Goal: Information Seeking & Learning: Find specific fact

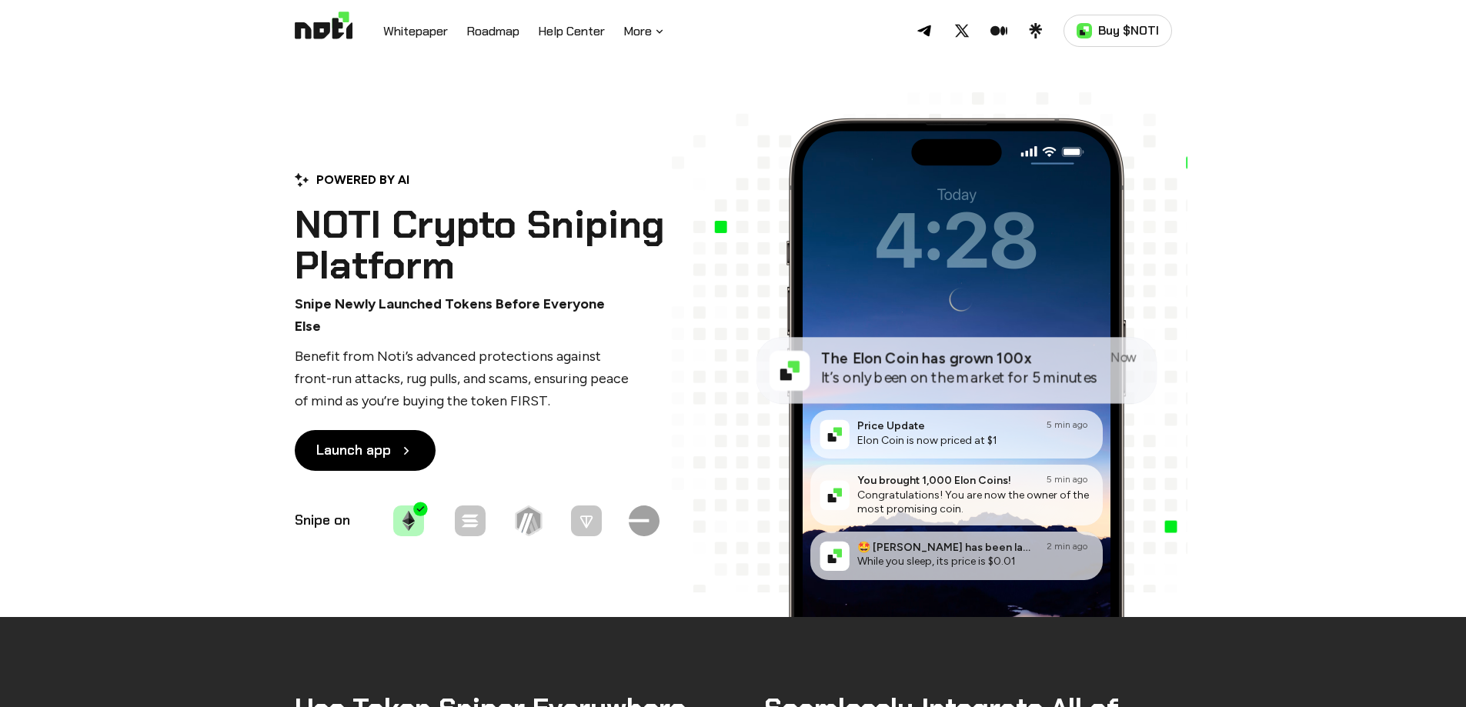
click at [659, 29] on icon at bounding box center [659, 31] width 12 height 12
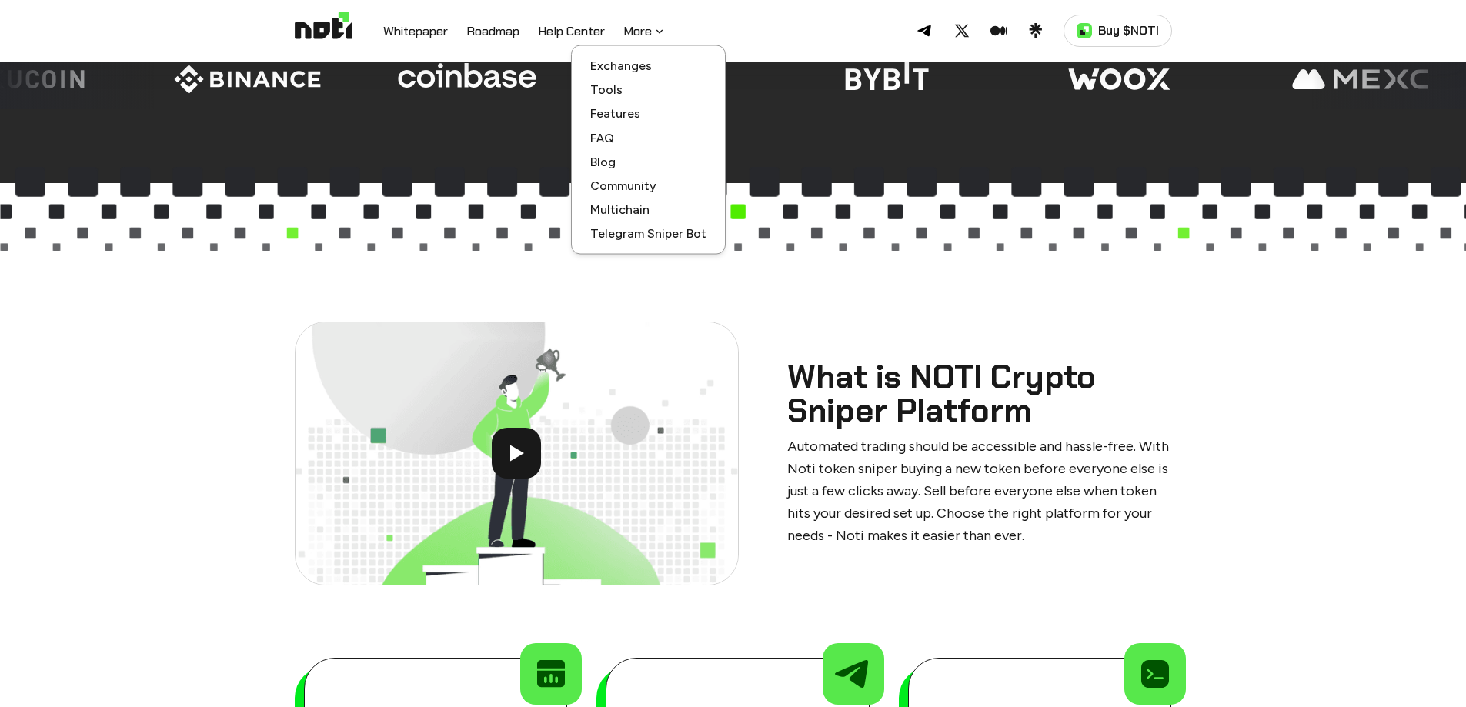
scroll to position [1000, 0]
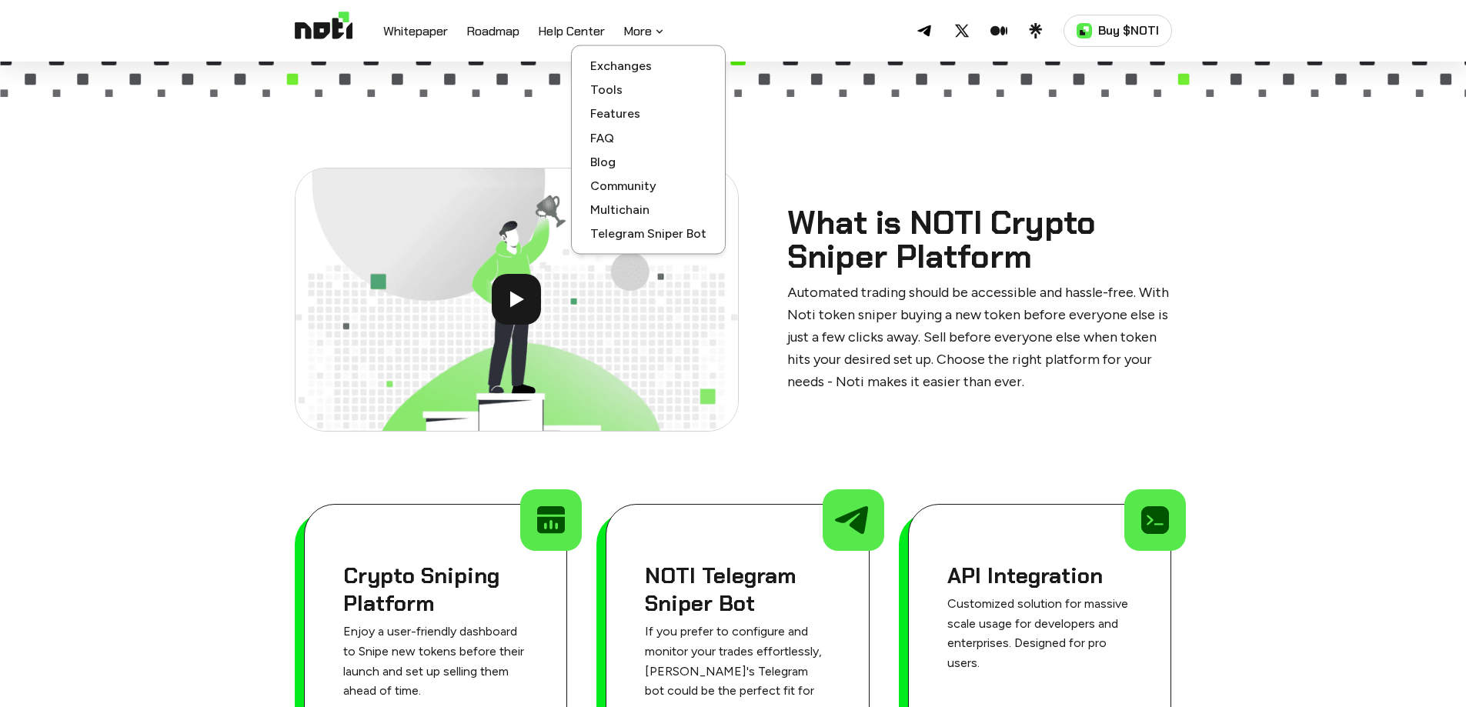
click at [664, 22] on button "More" at bounding box center [644, 31] width 42 height 18
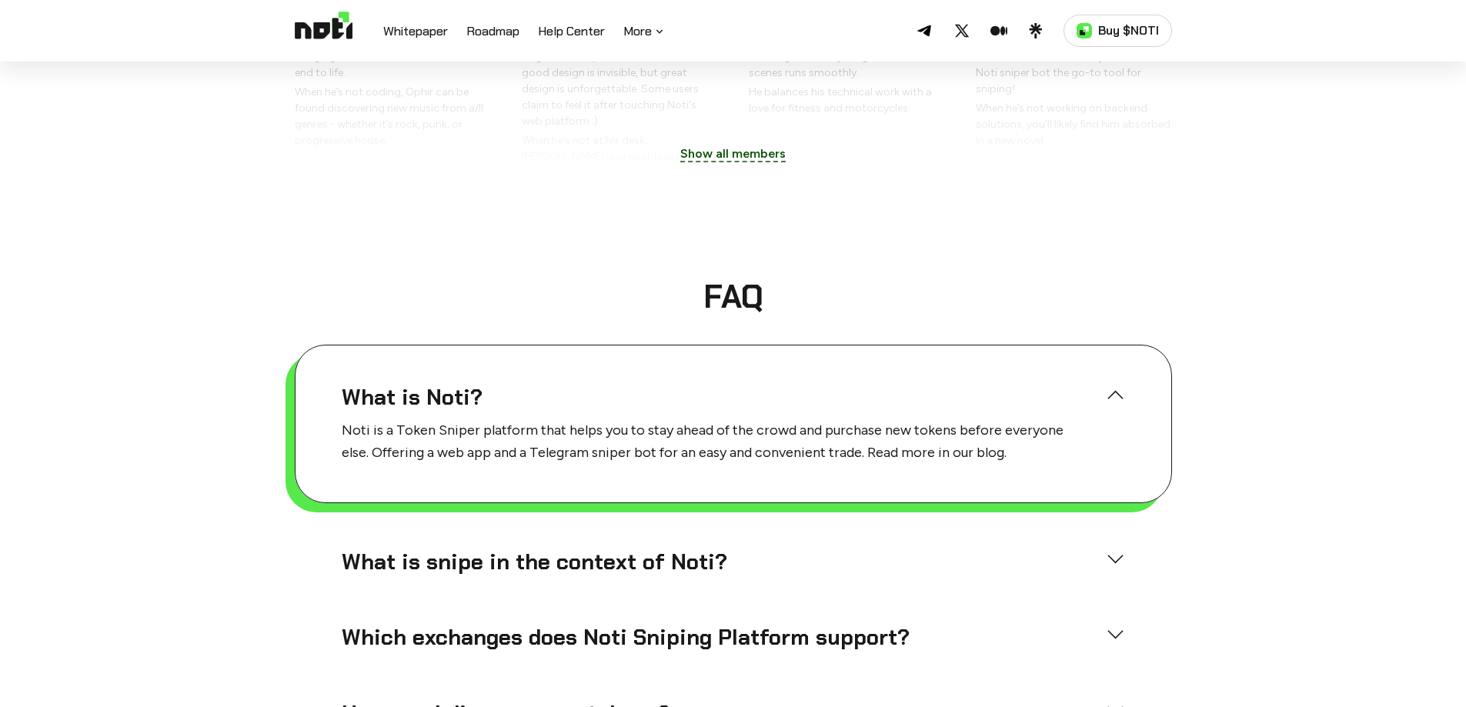
scroll to position [3770, 0]
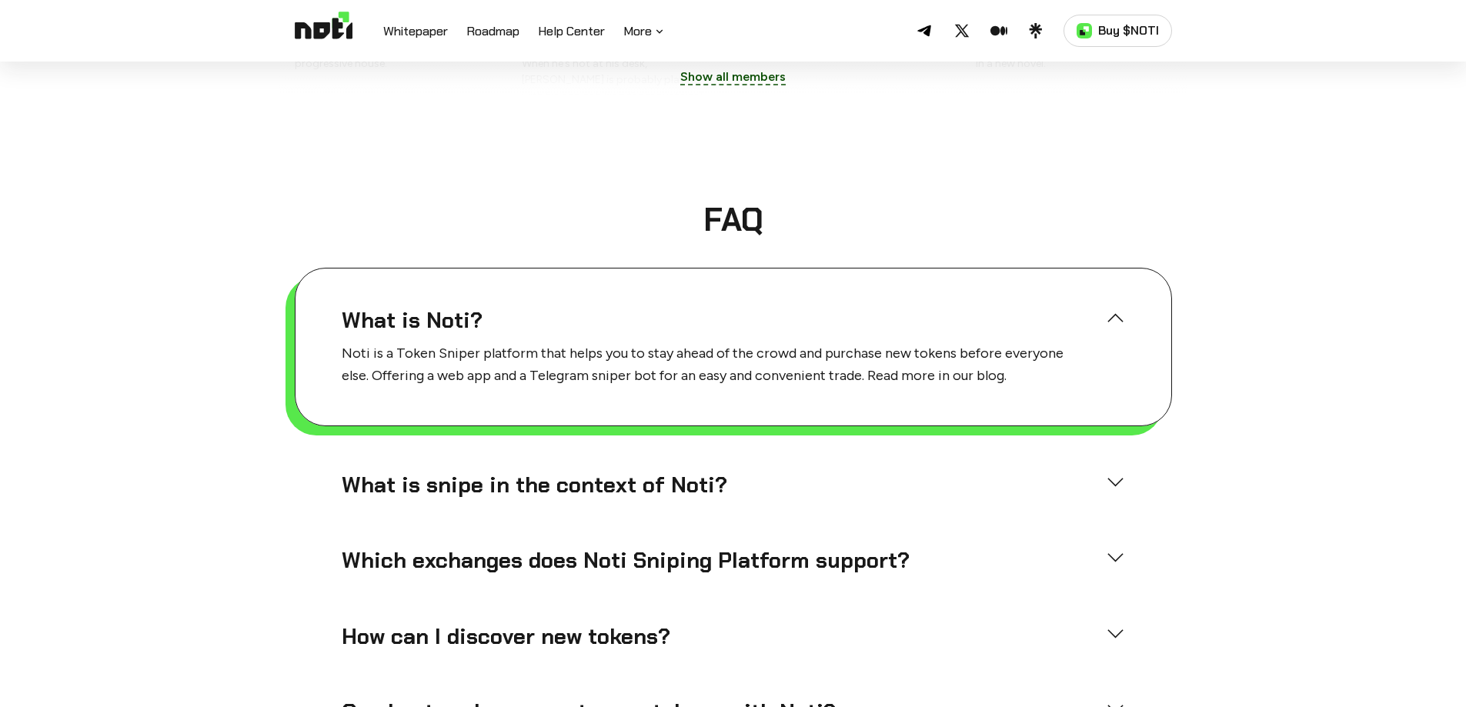
click at [614, 472] on h4 "What is snipe in the context of Noti?" at bounding box center [718, 486] width 752 height 28
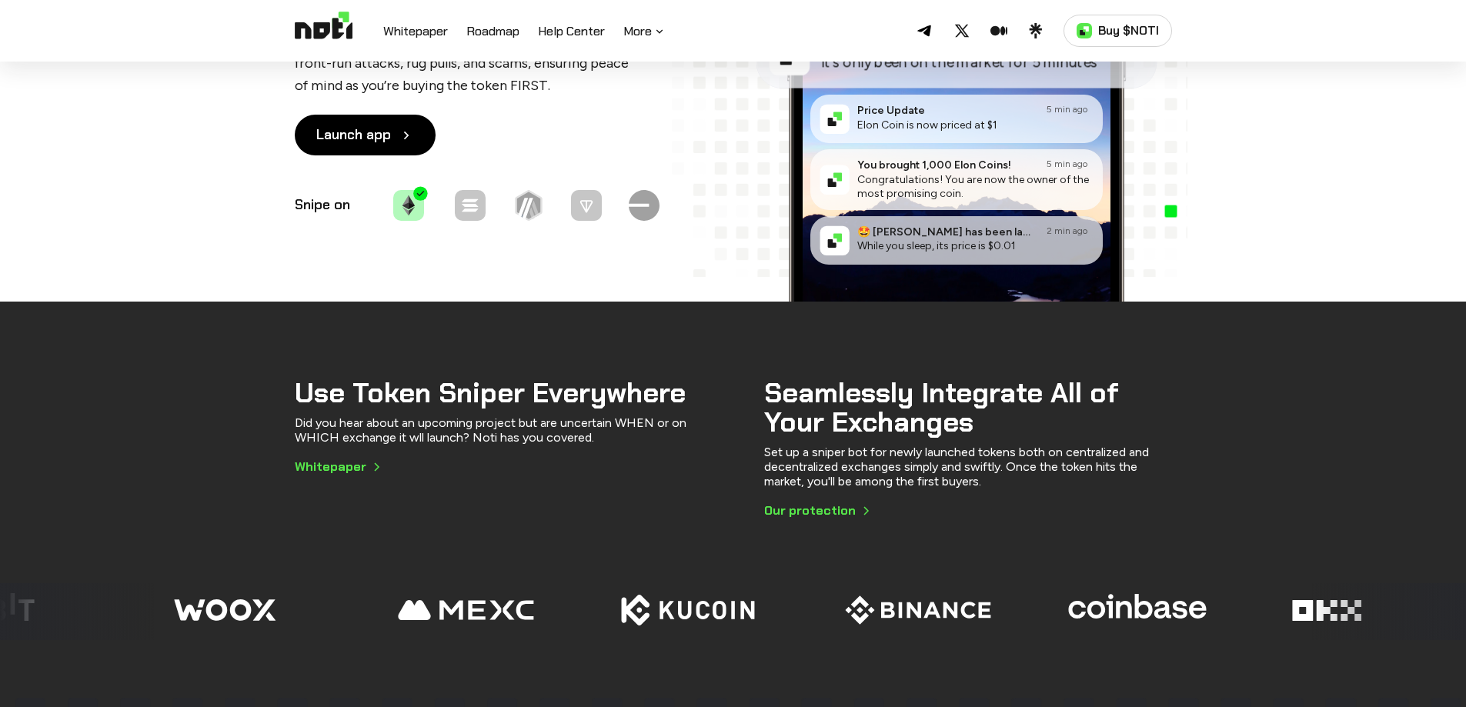
scroll to position [0, 0]
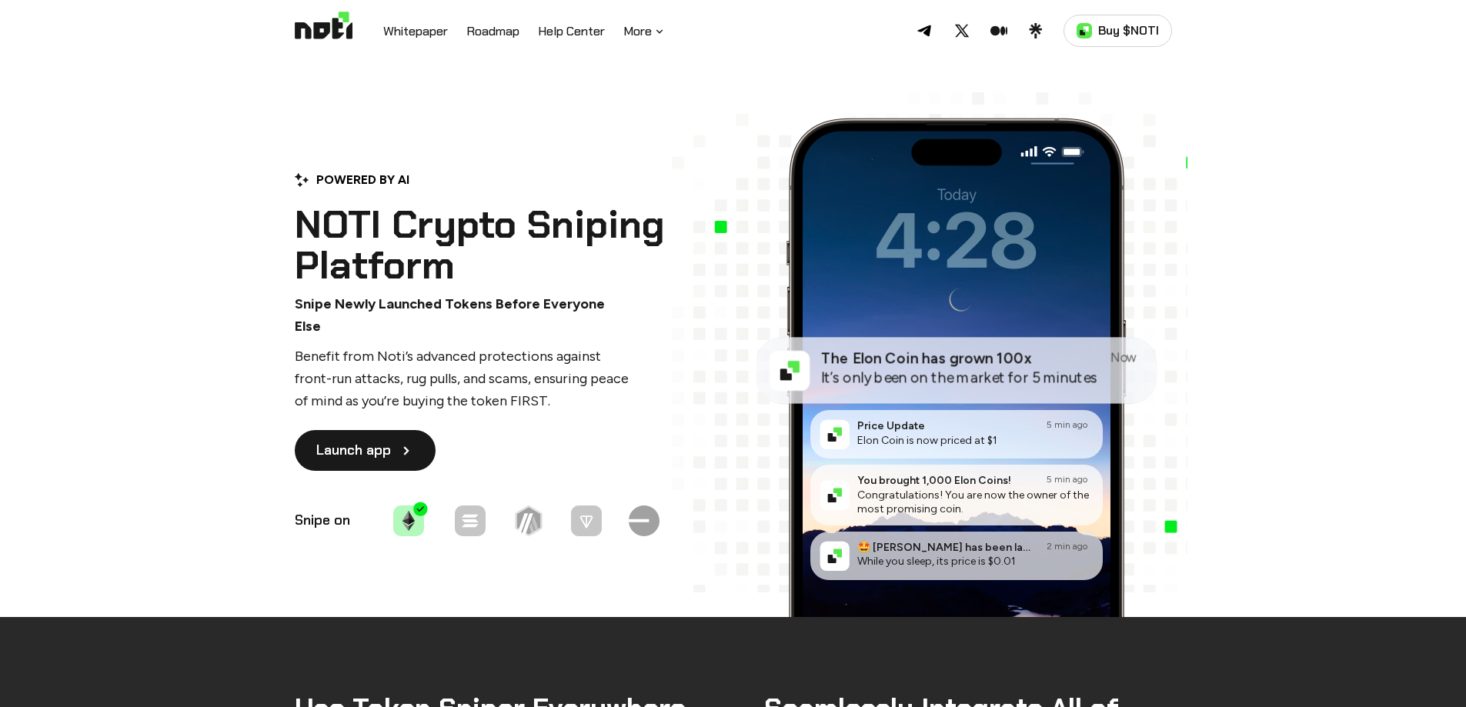
click at [353, 445] on link "Launch app" at bounding box center [365, 450] width 141 height 41
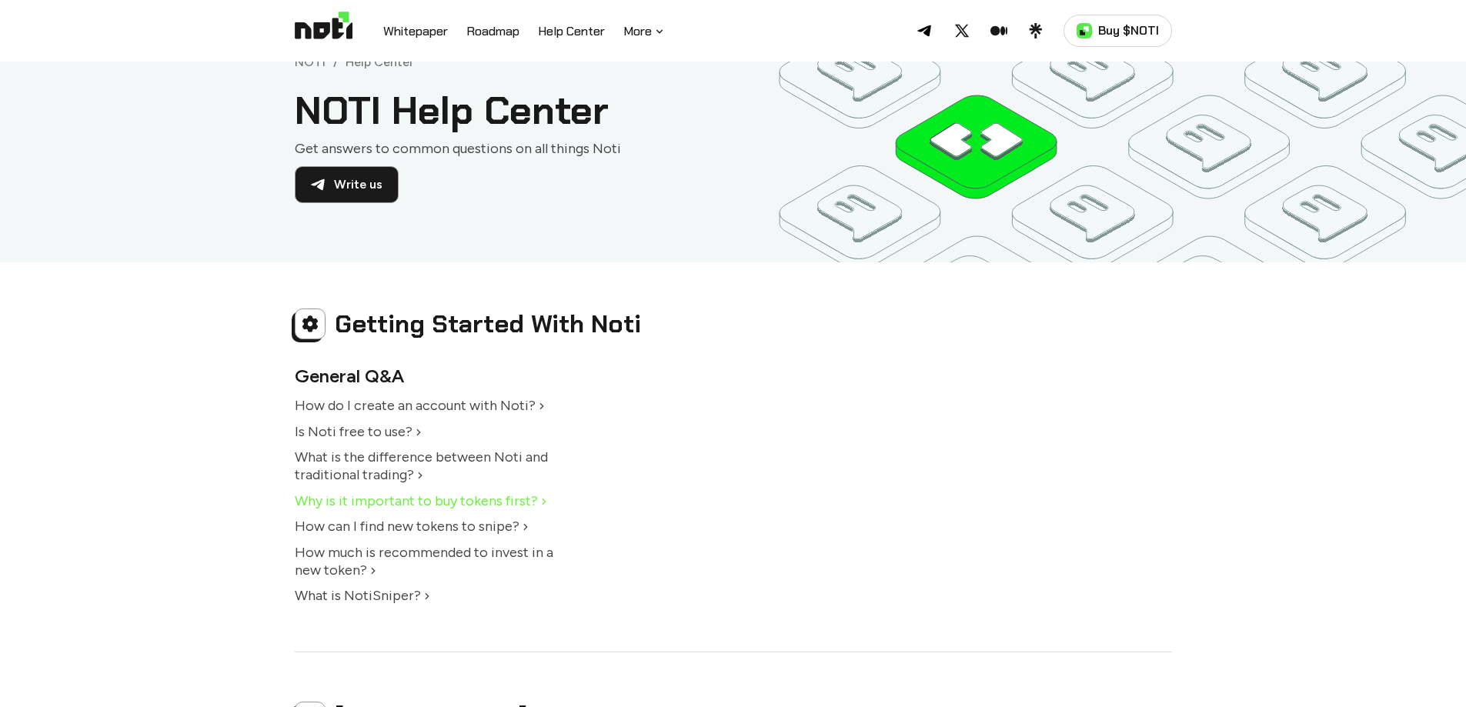
scroll to position [77, 0]
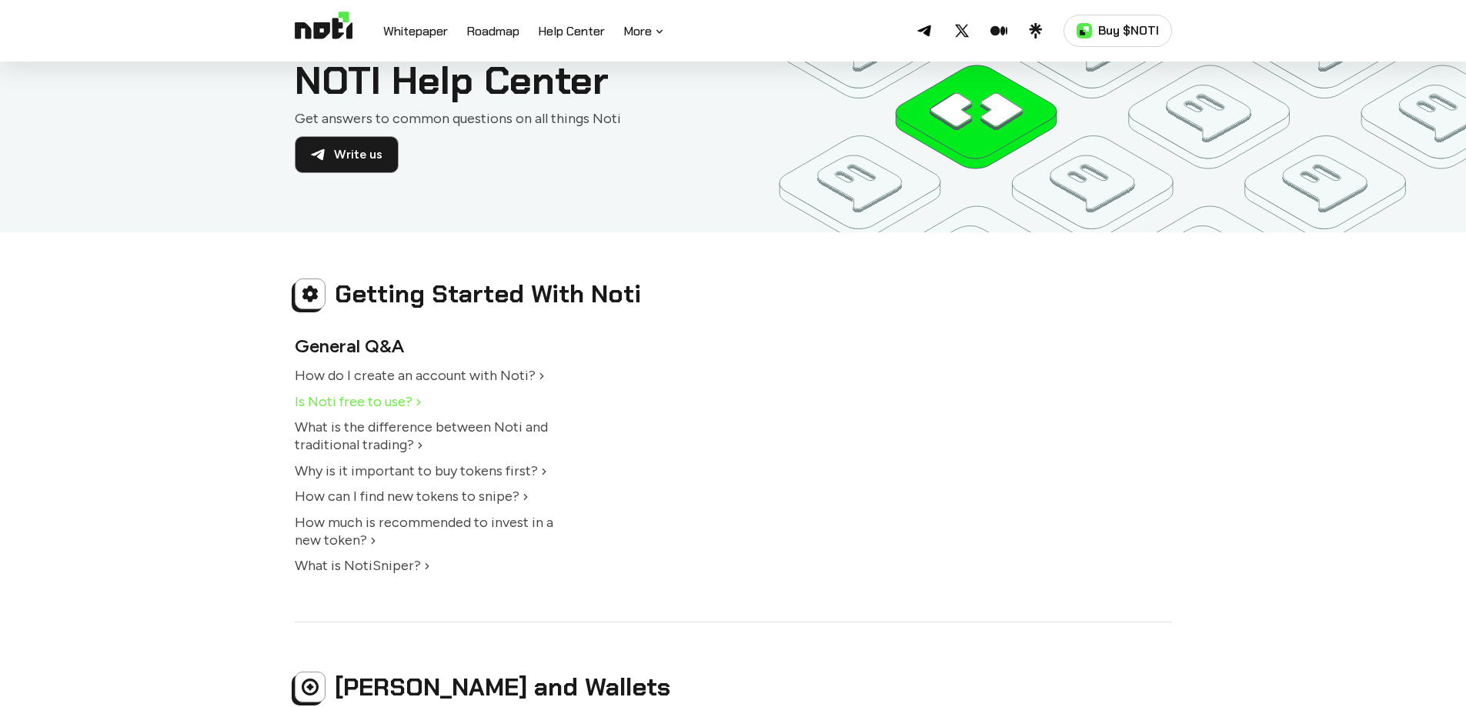
click at [422, 399] on icon at bounding box center [418, 402] width 12 height 12
